Goal: Use online tool/utility

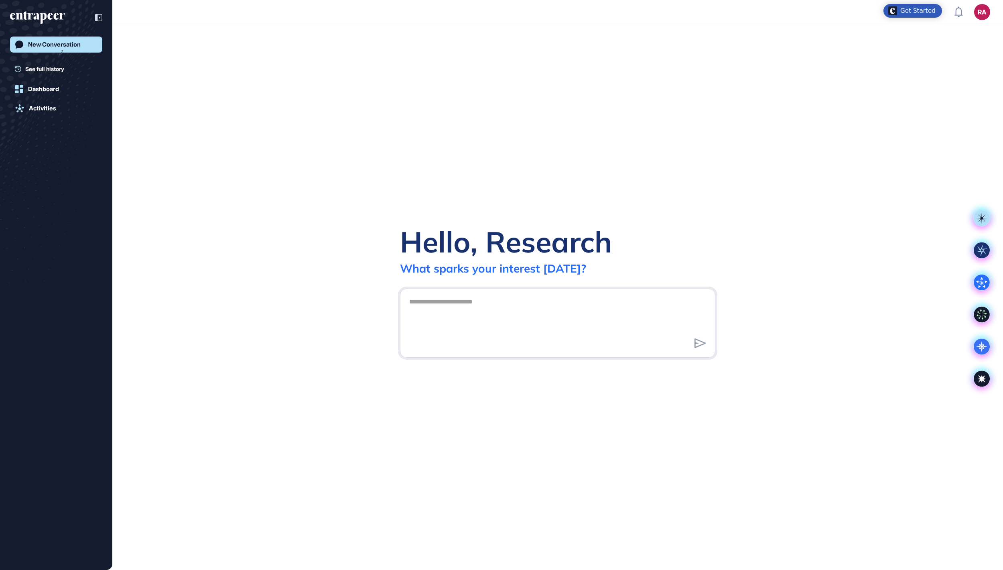
scroll to position [1, 1]
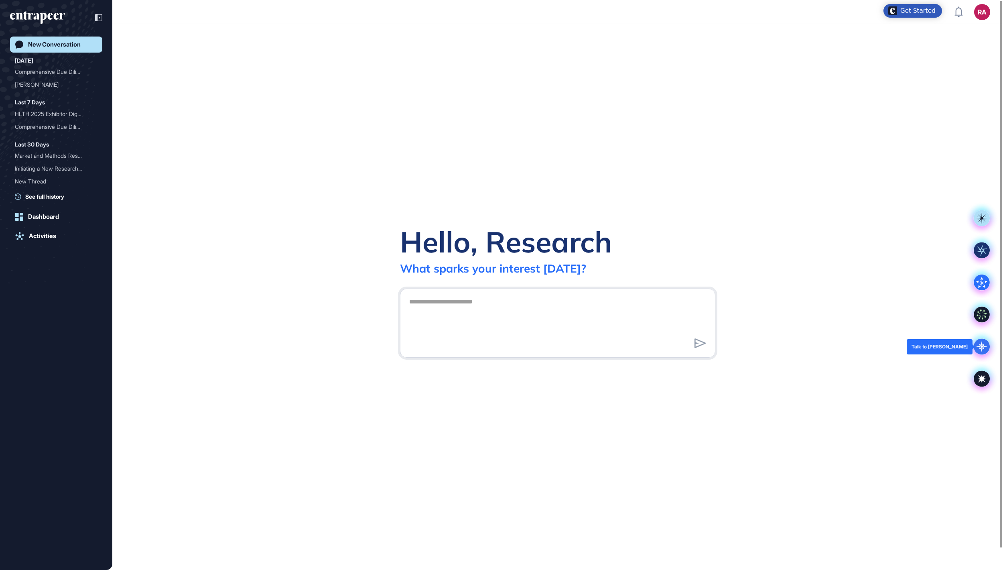
click at [982, 345] on g at bounding box center [982, 347] width 16 height 16
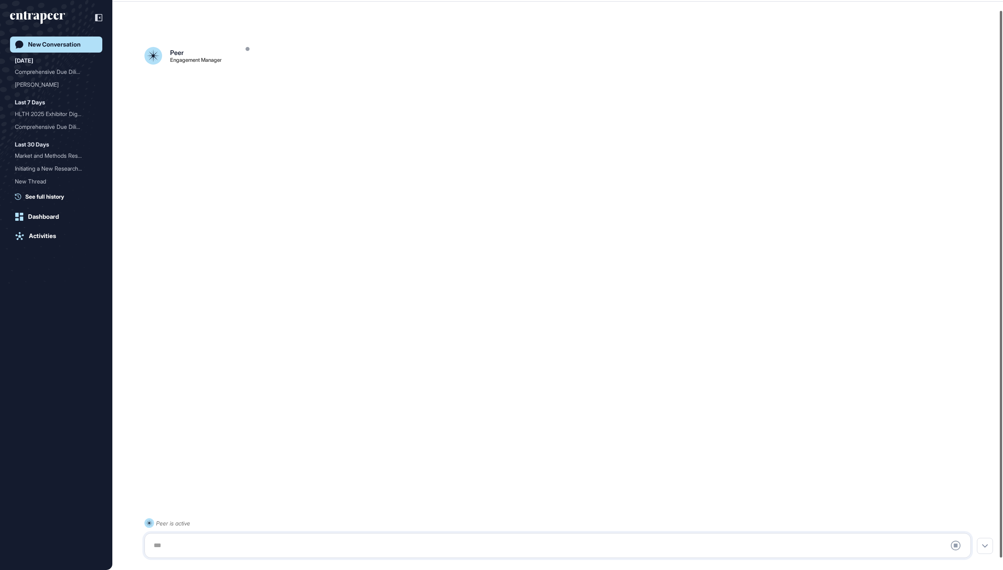
scroll to position [22, 0]
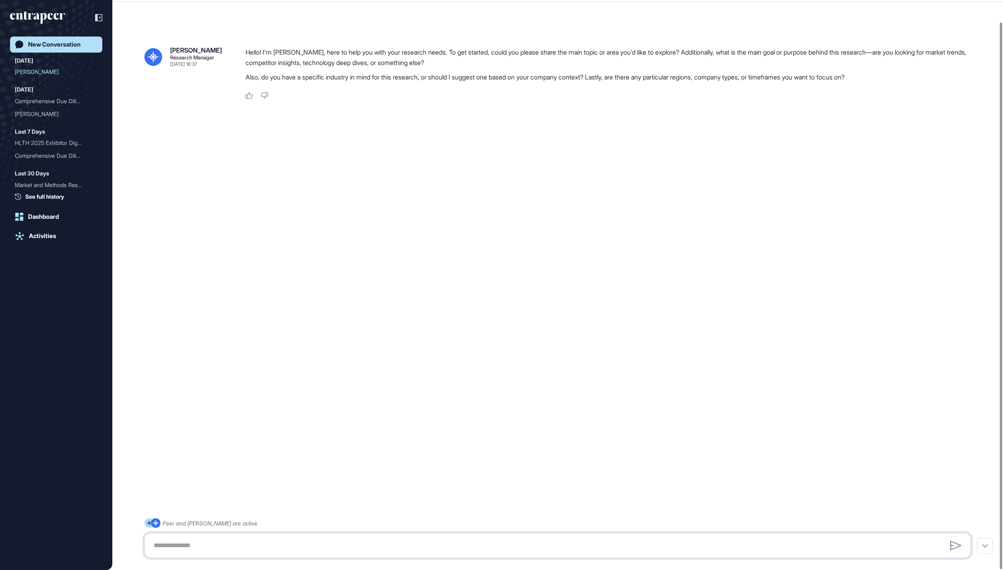
click at [254, 545] on textarea at bounding box center [558, 545] width 818 height 16
paste textarea "**********"
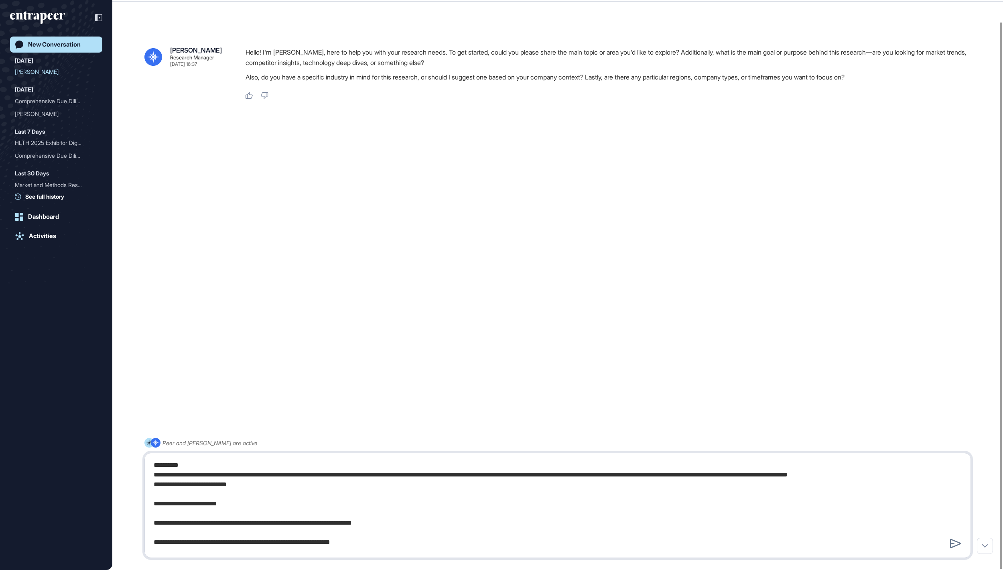
scroll to position [834, 0]
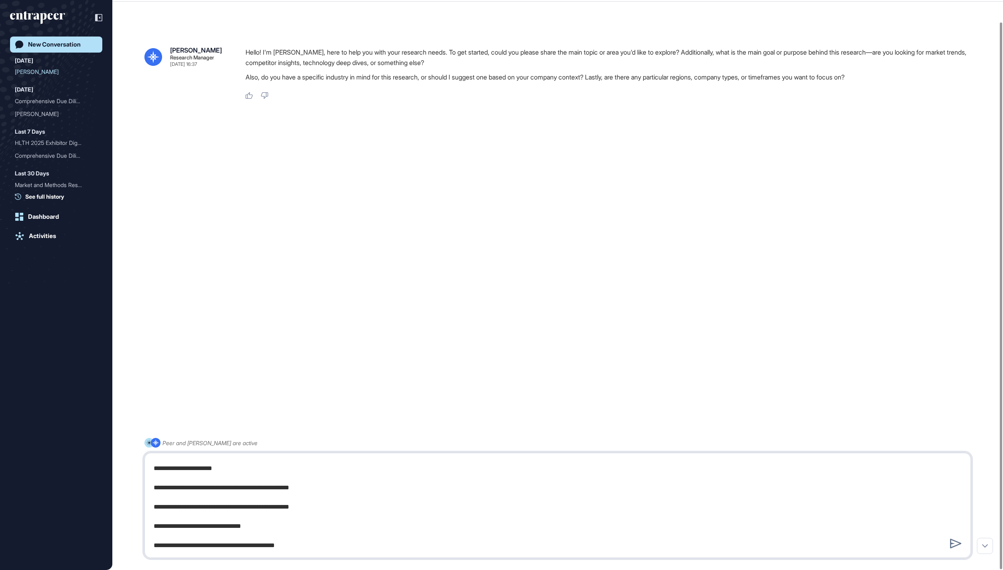
paste textarea "**********"
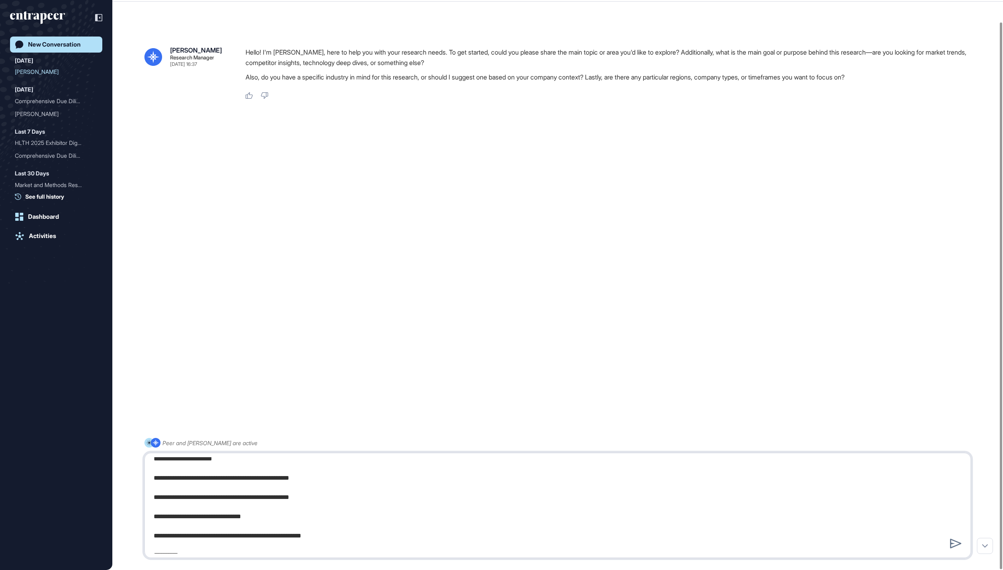
scroll to position [1239, 0]
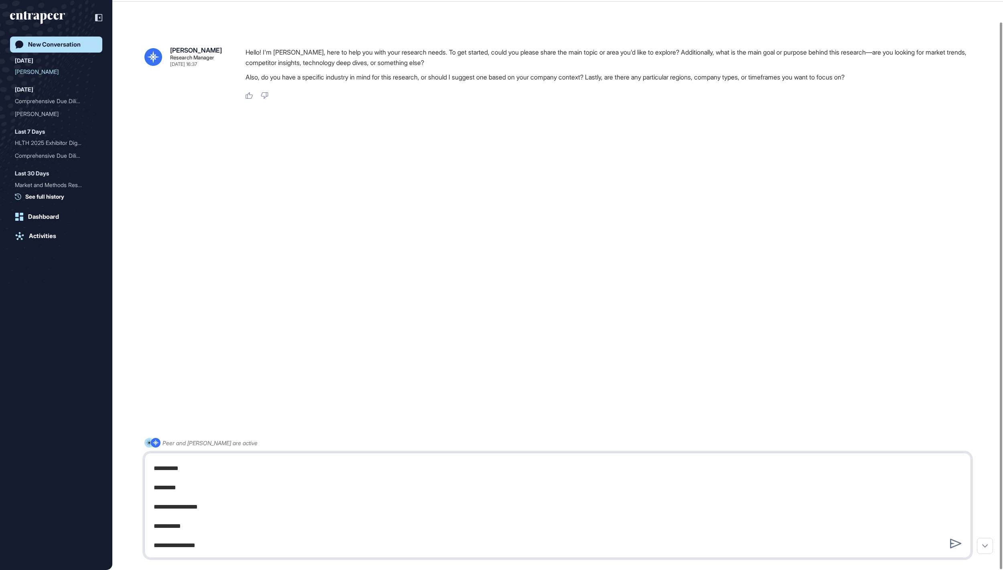
type textarea "**********"
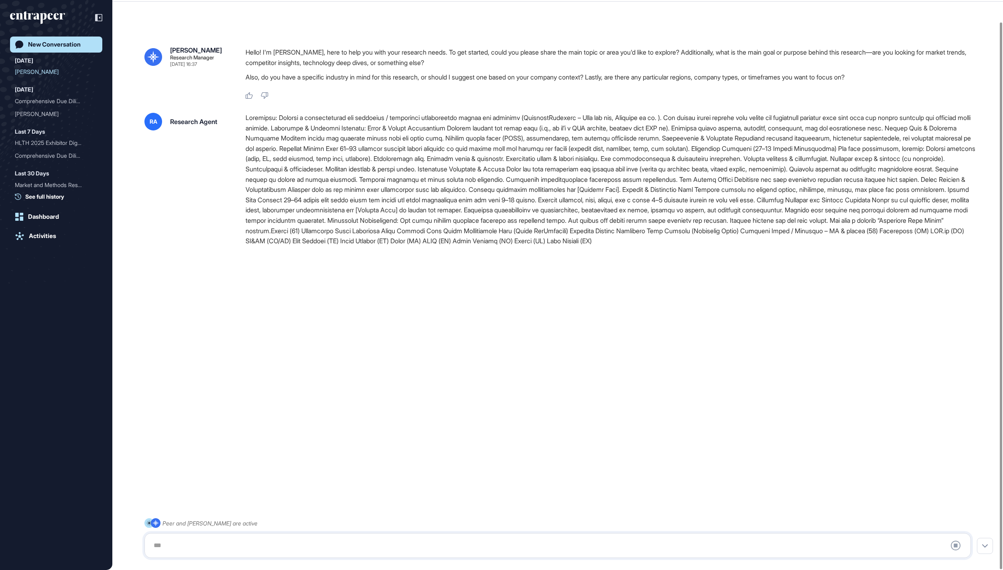
scroll to position [0, 0]
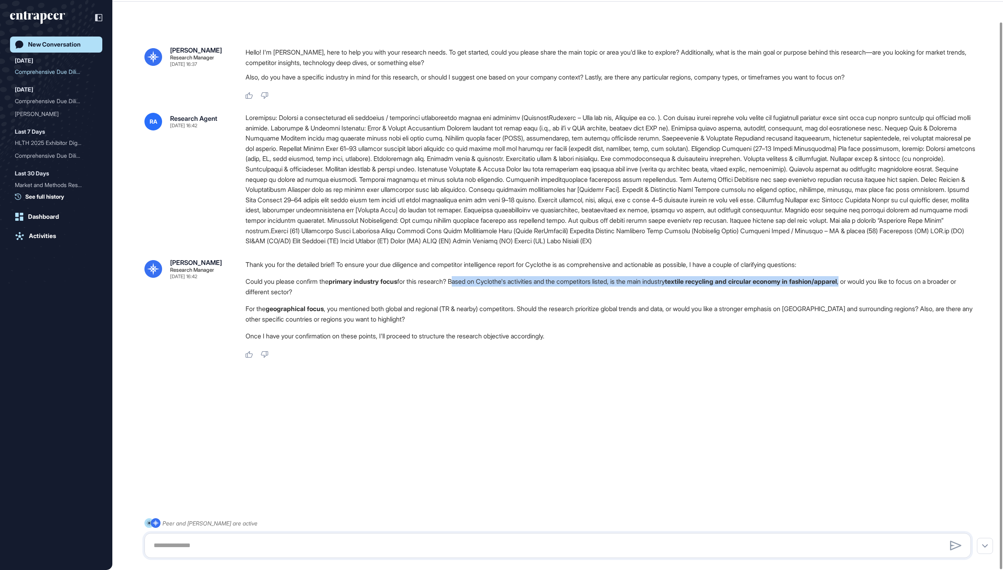
drag, startPoint x: 493, startPoint y: 327, endPoint x: 960, endPoint y: 330, distance: 467.0
click at [960, 297] on li "Could you please confirm the primary industry focus for this research? Based on…" at bounding box center [612, 286] width 732 height 21
copy li "Based on Cyclothe's activities and the competitors listed, is the main industry…"
click at [646, 550] on textarea at bounding box center [557, 545] width 817 height 16
paste textarea "**********"
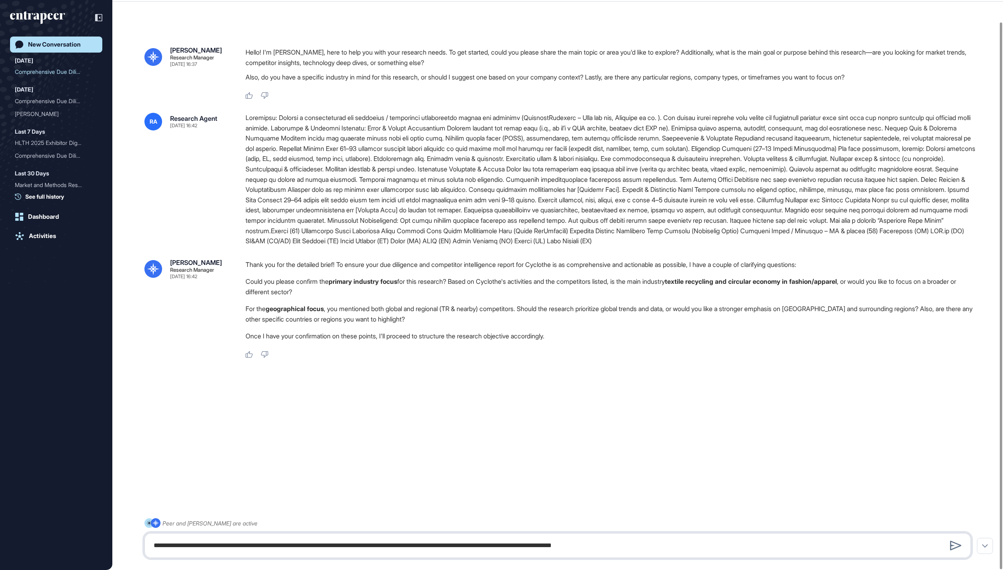
type textarea "**********"
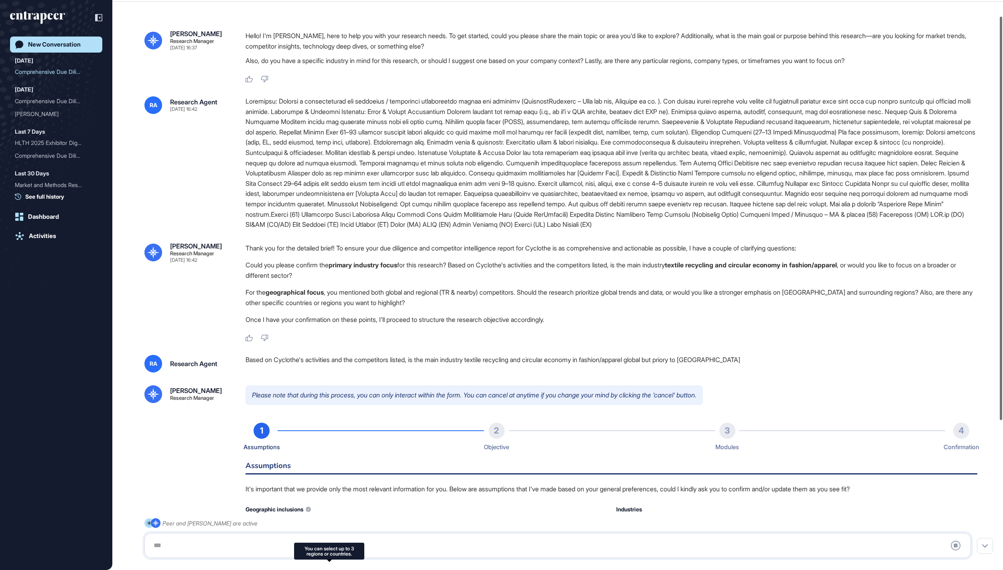
type input "**********"
type input "*"
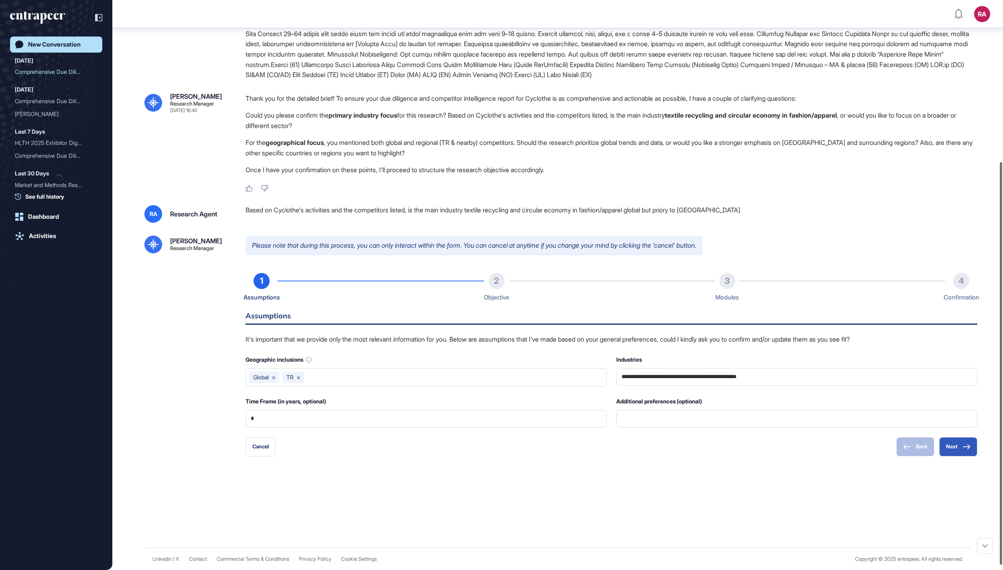
scroll to position [234, 0]
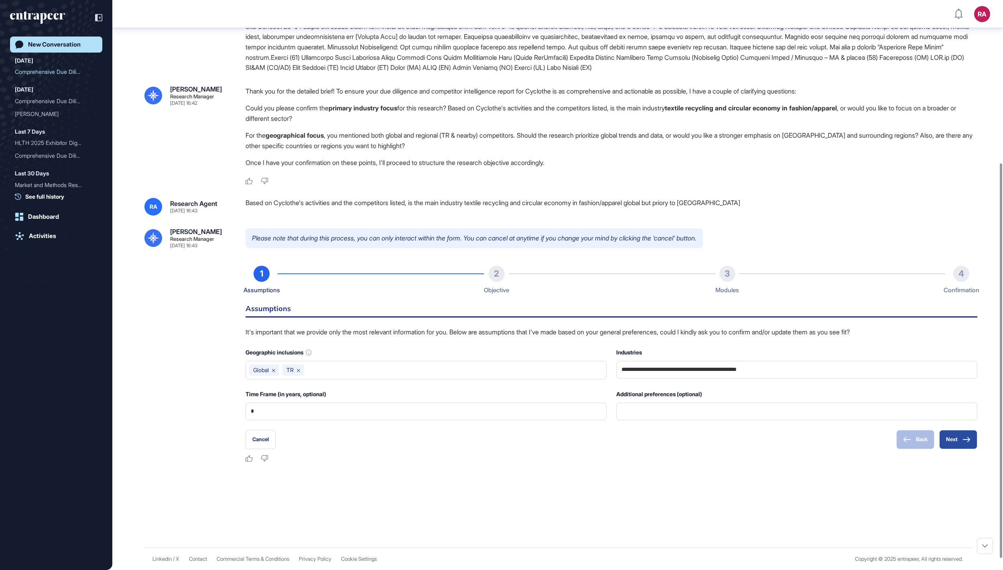
click at [960, 449] on button "Next" at bounding box center [958, 439] width 38 height 19
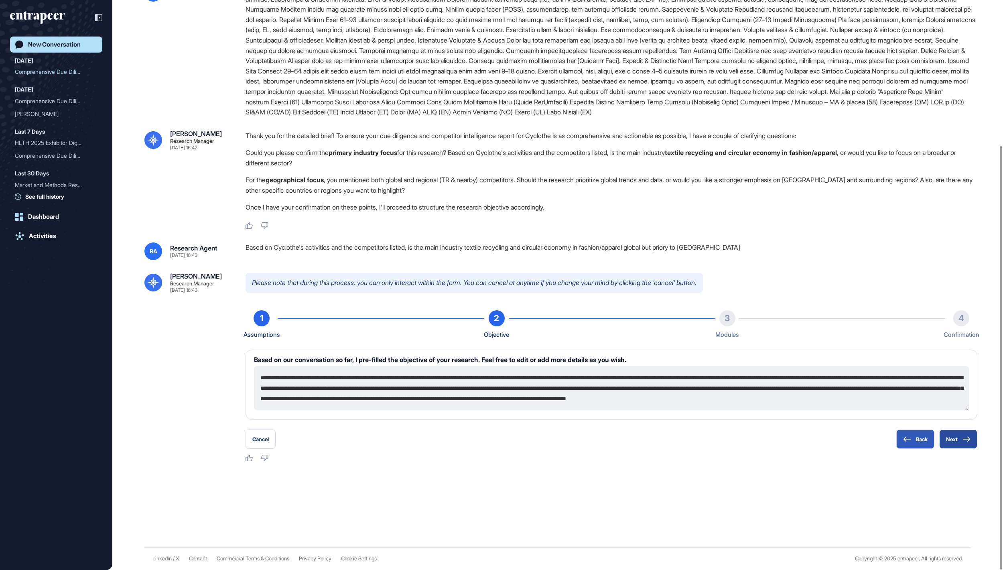
scroll to position [191, 0]
click at [959, 438] on button "Next" at bounding box center [958, 438] width 38 height 19
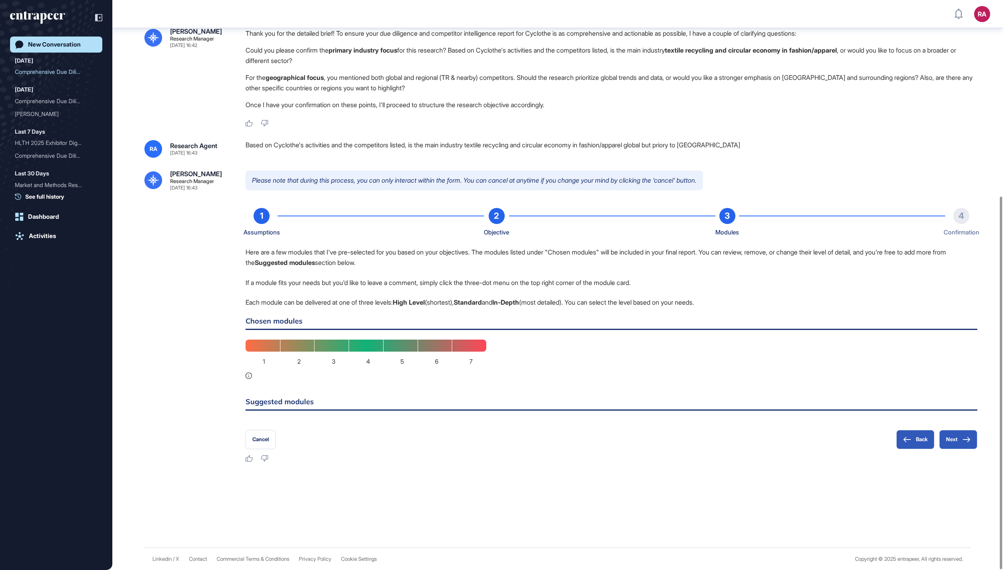
scroll to position [299, 0]
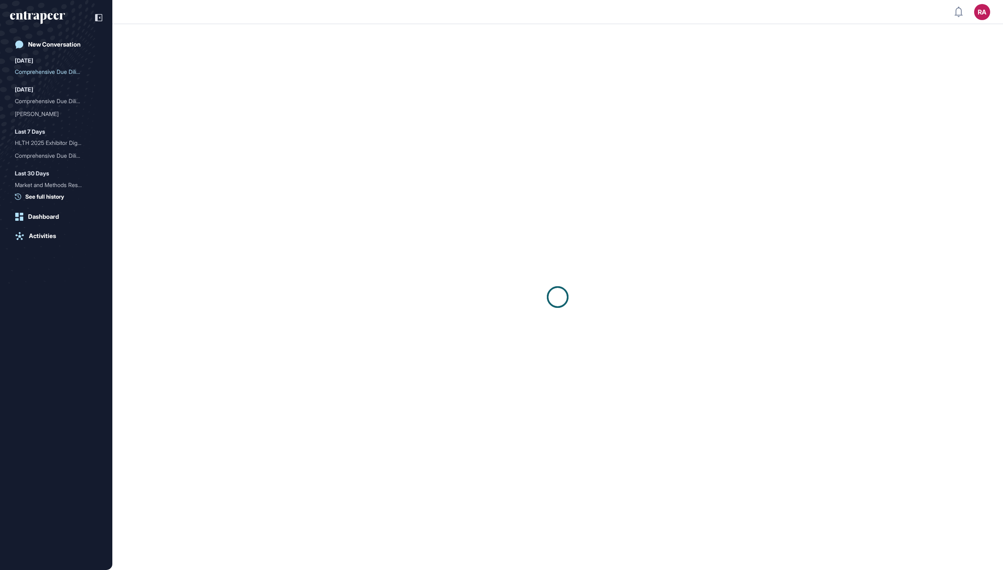
scroll to position [26, 0]
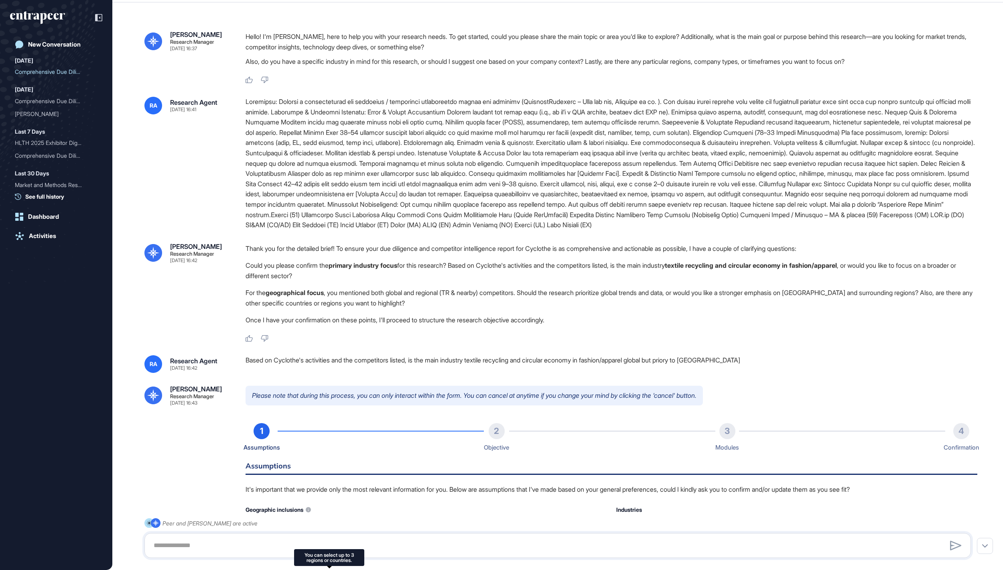
type input "**********"
type input "*"
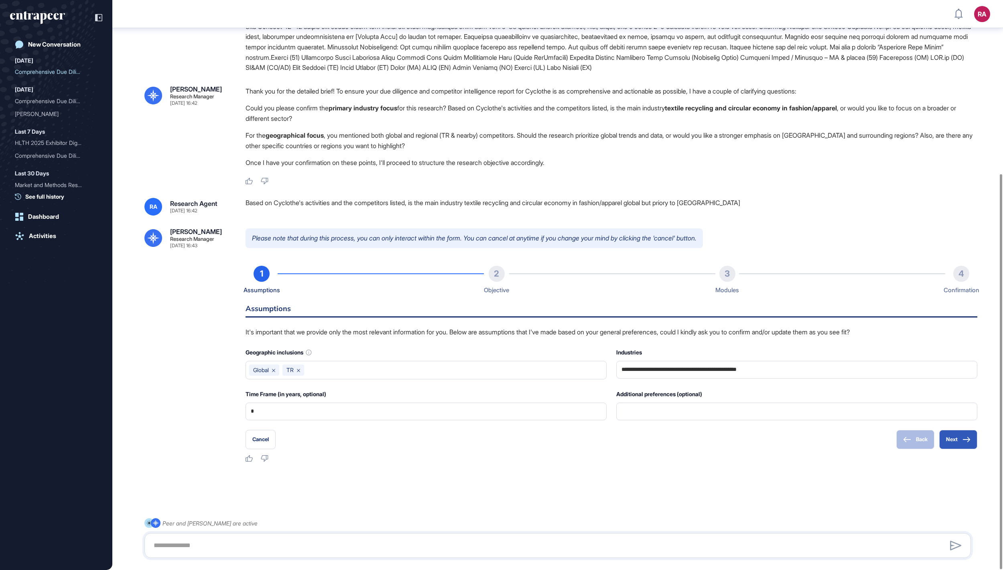
scroll to position [251, 0]
click at [968, 440] on icon at bounding box center [966, 439] width 8 height 6
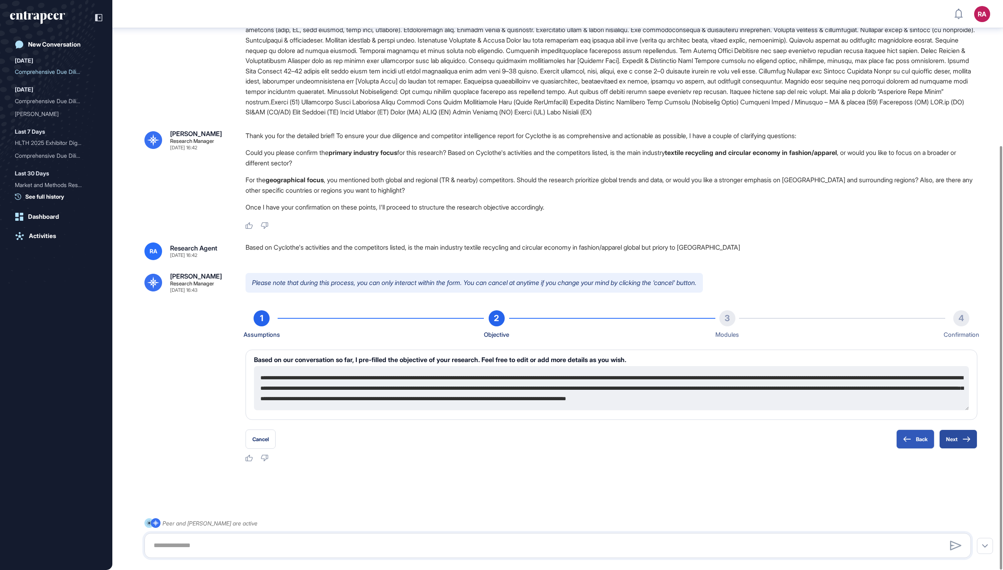
click at [966, 440] on icon at bounding box center [966, 439] width 8 height 6
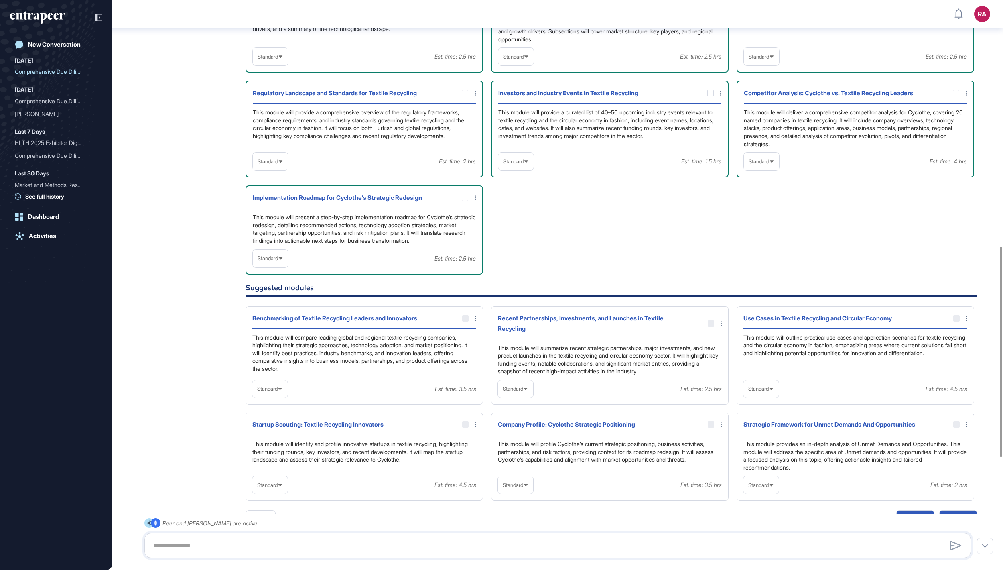
scroll to position [668, 0]
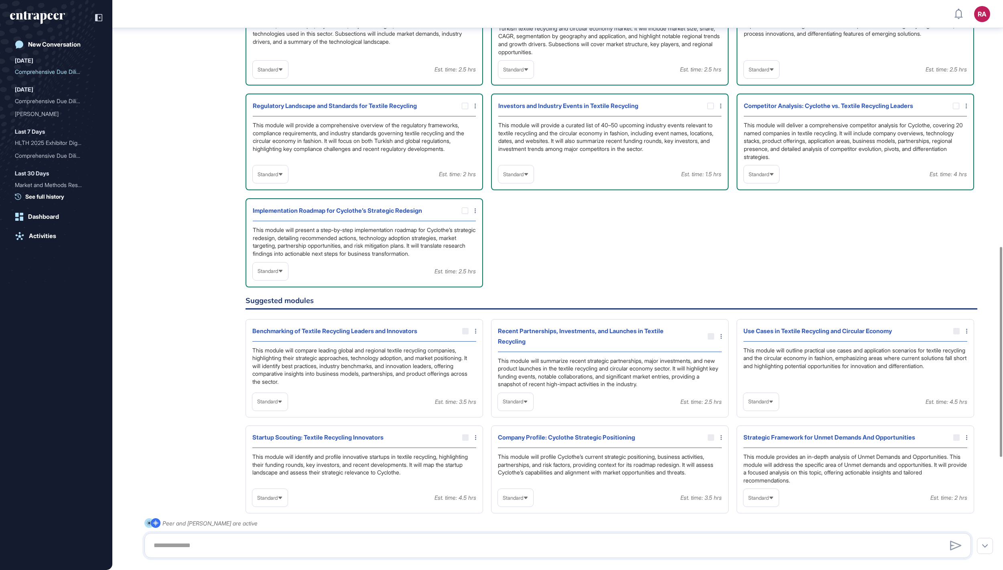
click at [524, 177] on span "Standard" at bounding box center [513, 174] width 20 height 6
click at [283, 177] on icon at bounding box center [280, 174] width 5 height 5
click at [760, 177] on span "Standard" at bounding box center [759, 174] width 20 height 6
click at [754, 233] on li "In-depth" at bounding box center [761, 225] width 30 height 16
click at [278, 274] on span "Standard" at bounding box center [268, 271] width 20 height 6
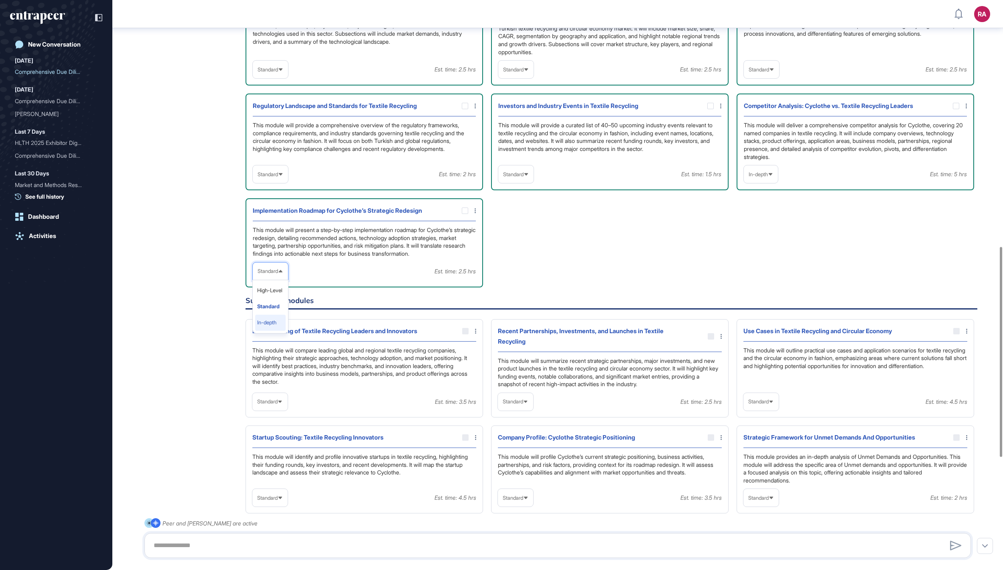
click at [282, 331] on li "In-depth" at bounding box center [270, 323] width 30 height 16
click at [524, 73] on span "Standard" at bounding box center [513, 70] width 20 height 6
click at [521, 97] on li "High-Level" at bounding box center [516, 89] width 30 height 16
click at [269, 73] on span "Standard" at bounding box center [268, 70] width 20 height 6
click at [270, 97] on li "High-Level" at bounding box center [270, 89] width 30 height 16
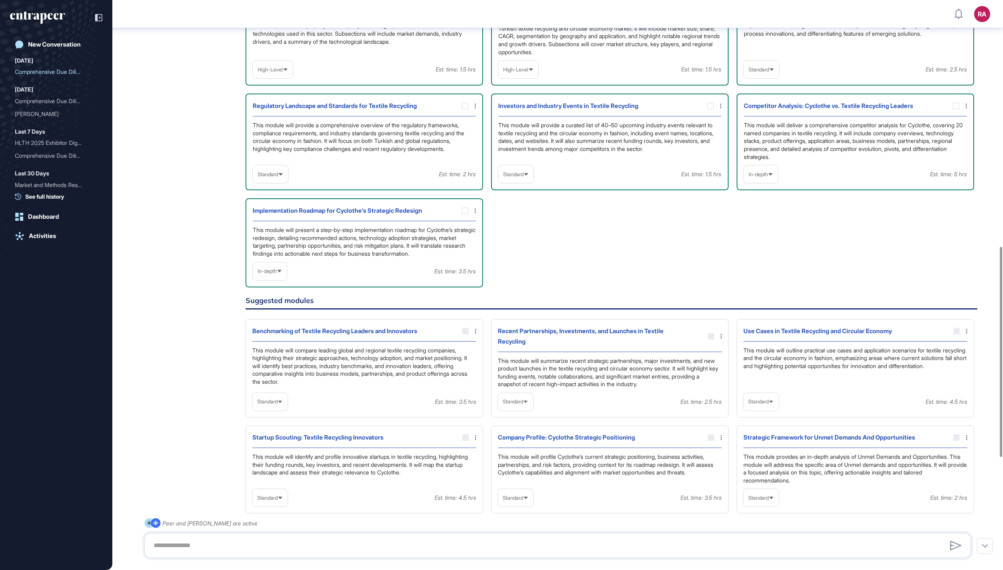
click at [757, 73] on span "Standard" at bounding box center [759, 70] width 20 height 6
click at [757, 129] on li "In-depth" at bounding box center [761, 121] width 30 height 16
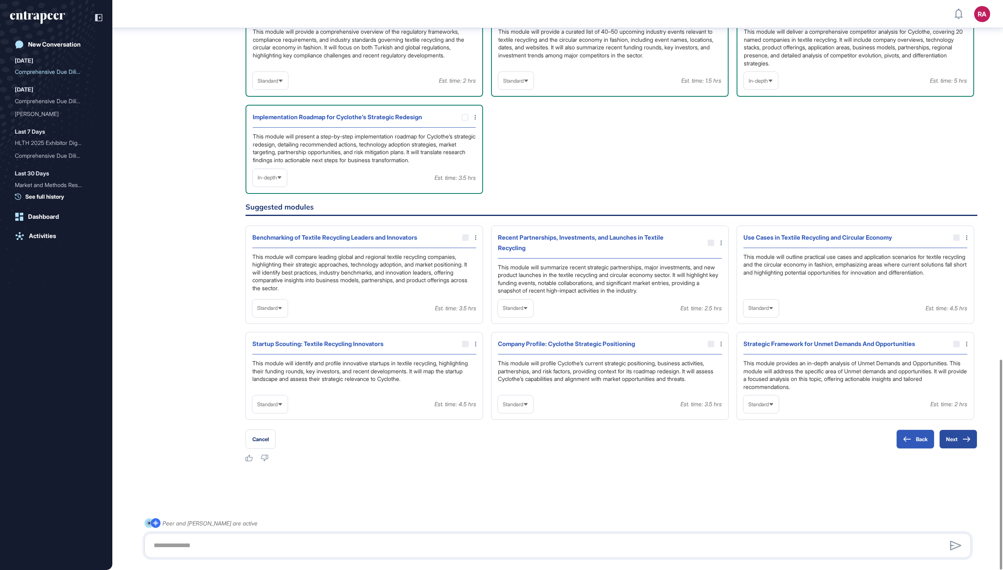
click at [952, 442] on button "Next" at bounding box center [958, 438] width 38 height 19
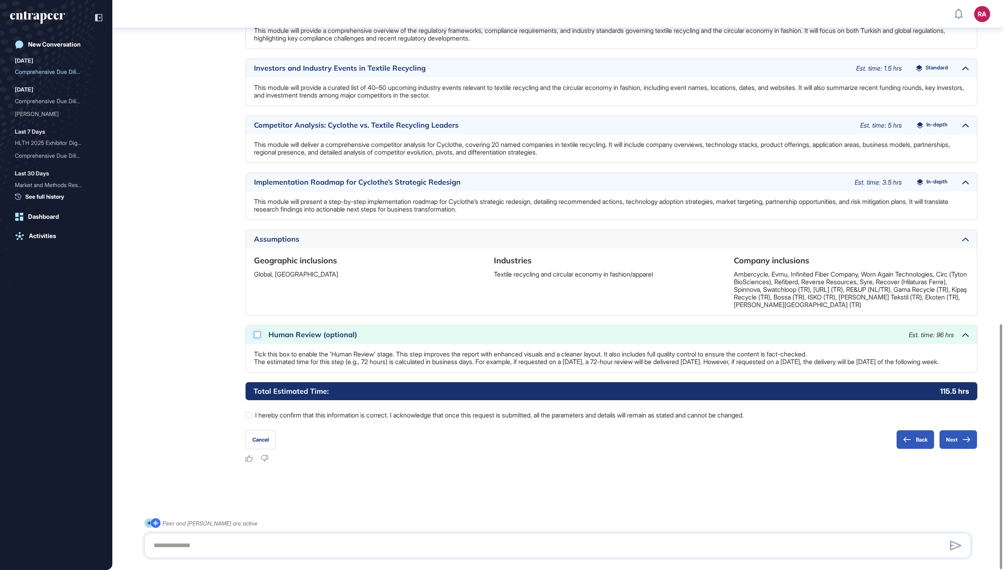
scroll to position [753, 0]
click at [0, 0] on icon at bounding box center [0, 0] width 0 height 0
click at [958, 436] on button "Next" at bounding box center [958, 439] width 38 height 19
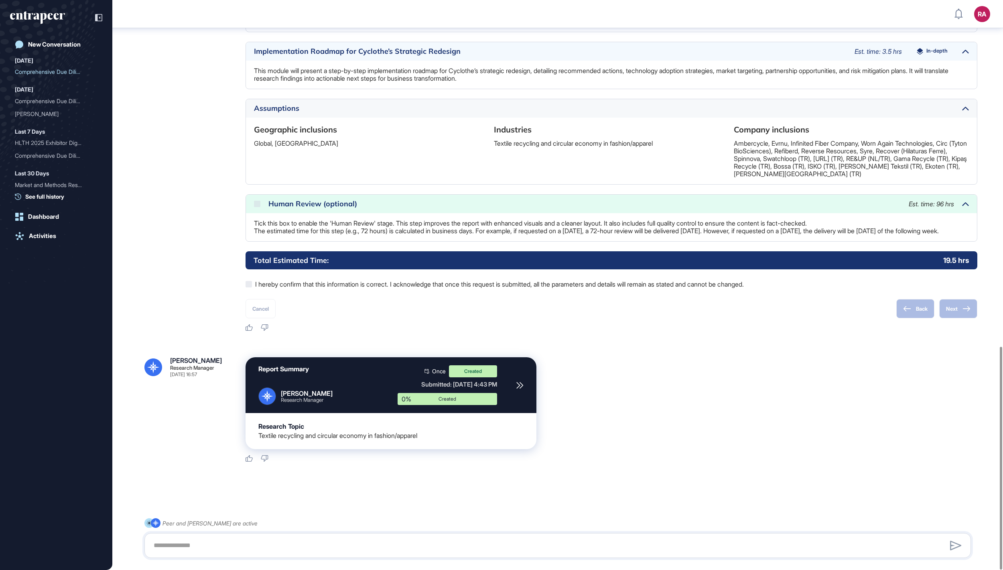
scroll to position [884, 0]
click at [937, 136] on div "Logout" at bounding box center [929, 137] width 18 height 6
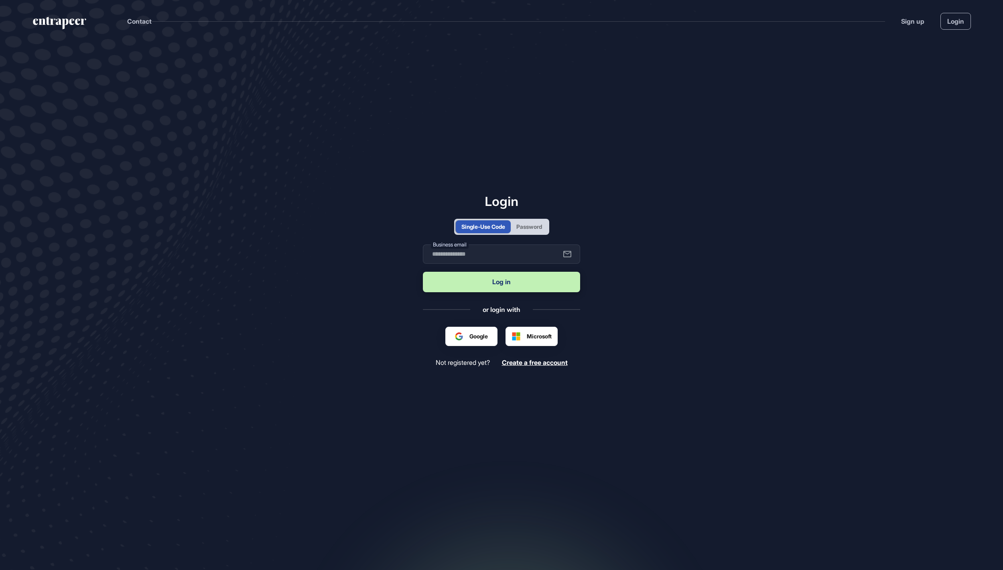
scroll to position [1, 1]
click at [520, 253] on input "text" at bounding box center [501, 253] width 157 height 19
click at [541, 228] on div "Password" at bounding box center [529, 226] width 26 height 8
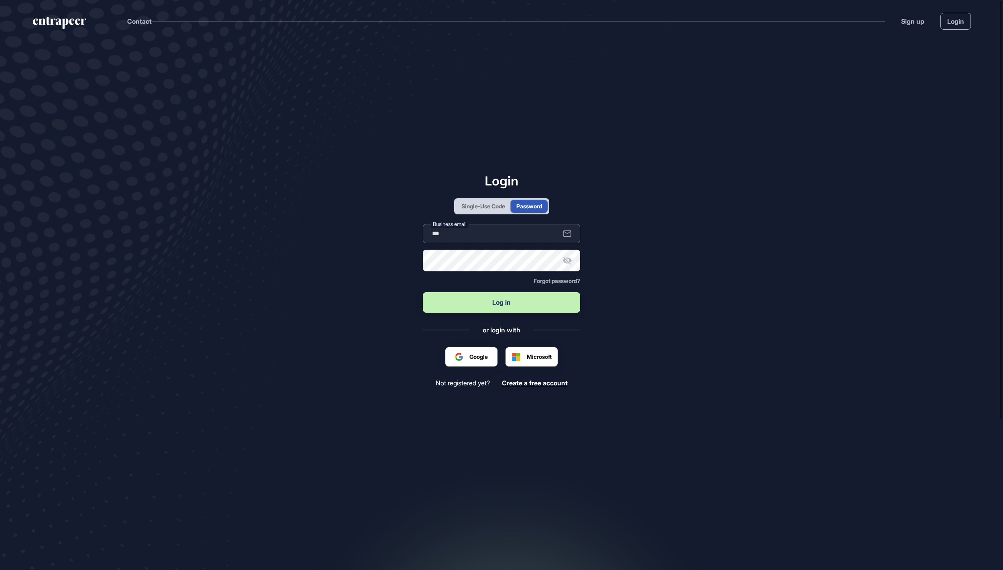
type input "**********"
click at [501, 303] on button "Log in" at bounding box center [501, 302] width 157 height 20
